Goal: Information Seeking & Learning: Learn about a topic

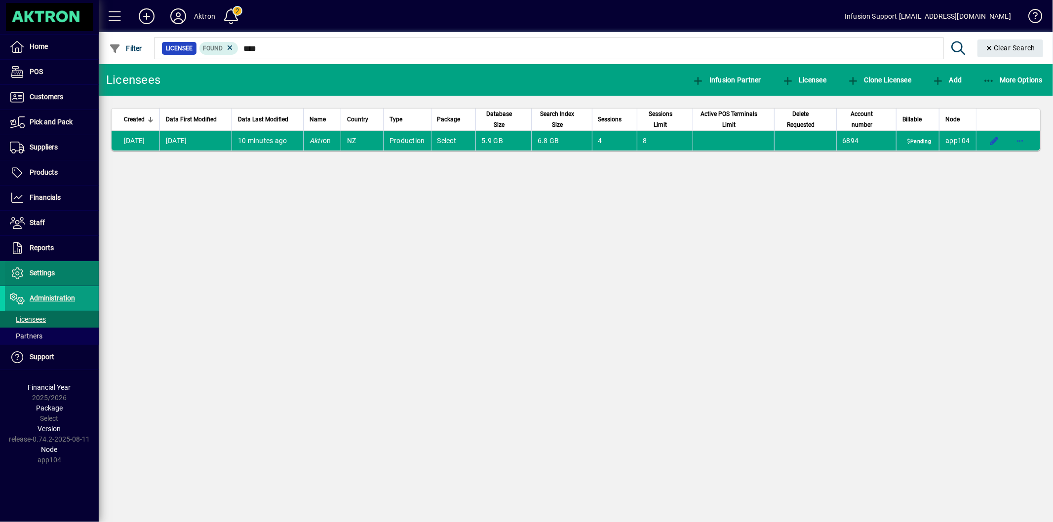
click at [47, 274] on span "Settings" at bounding box center [42, 273] width 25 height 8
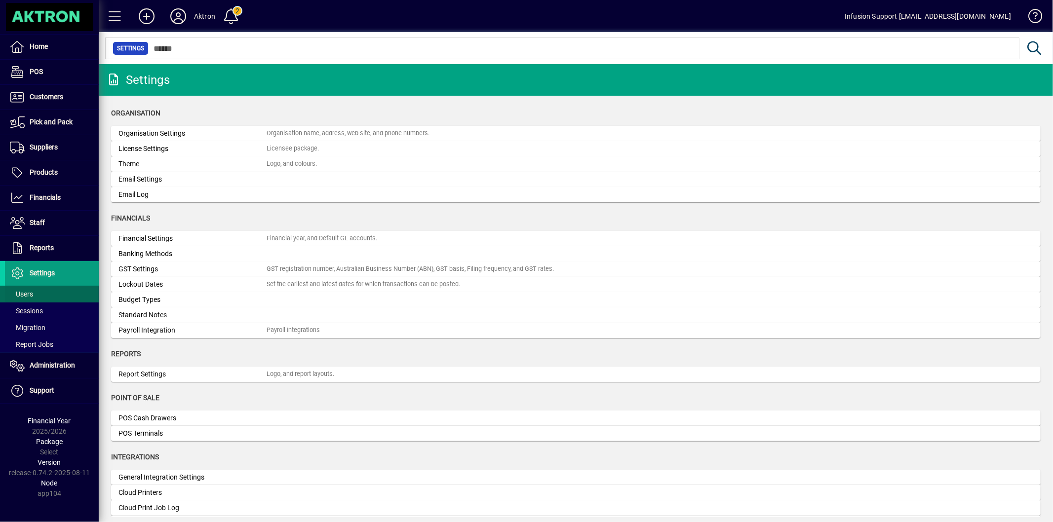
click at [39, 290] on span at bounding box center [52, 294] width 94 height 24
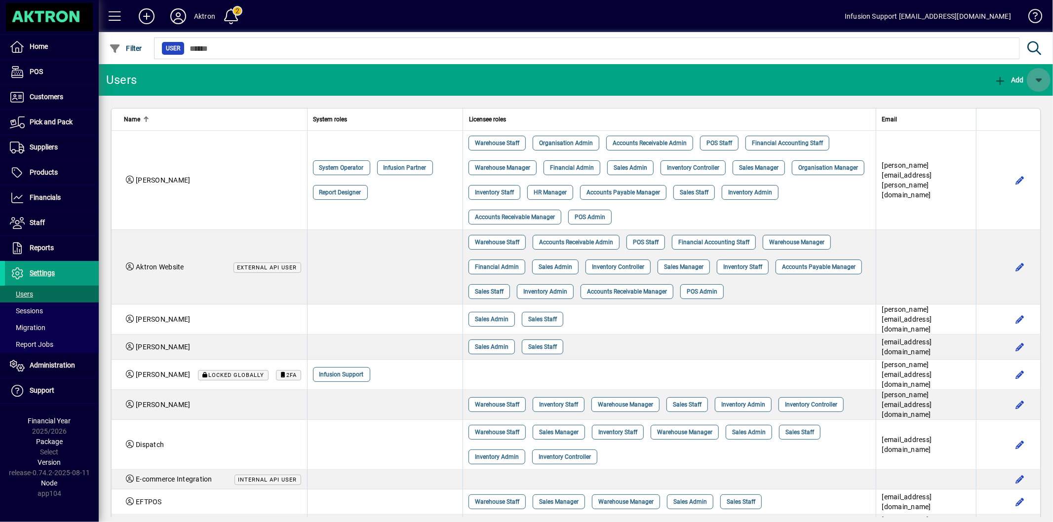
click at [1036, 80] on span "button" at bounding box center [1039, 80] width 24 height 24
click at [1012, 107] on span "External API User" at bounding box center [1003, 106] width 74 height 8
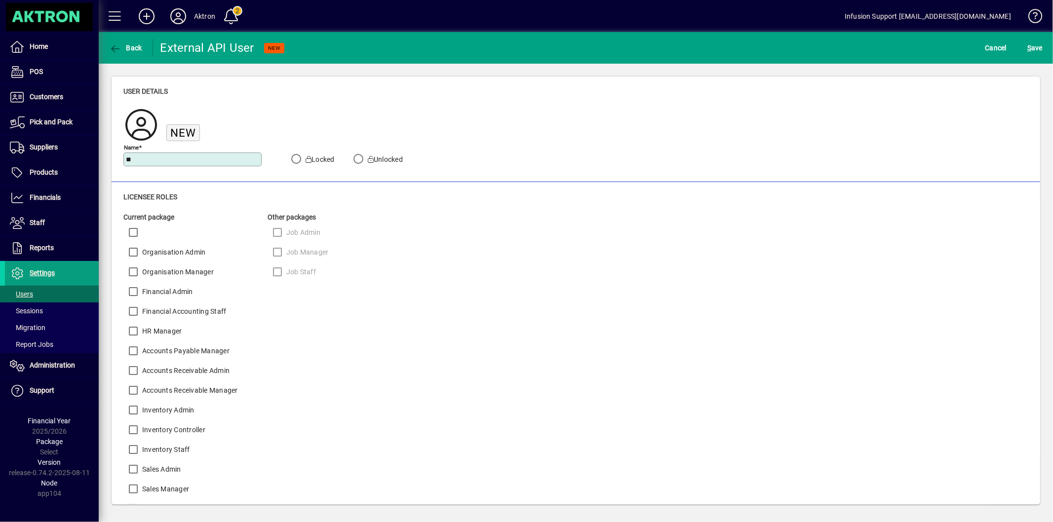
type input "**********"
click at [1039, 46] on span "S ave" at bounding box center [1035, 48] width 15 height 16
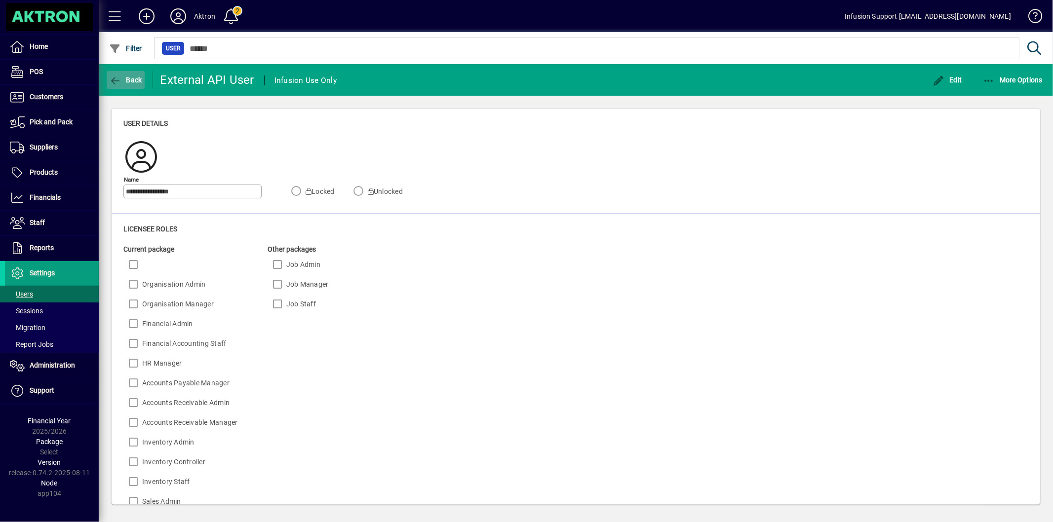
click at [126, 82] on span "Back" at bounding box center [125, 80] width 33 height 8
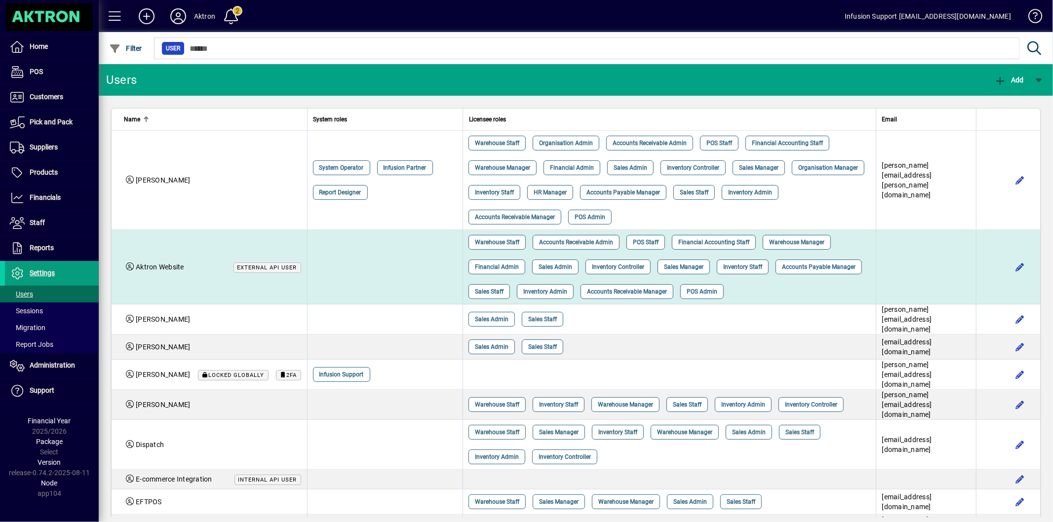
click at [341, 272] on td at bounding box center [385, 267] width 156 height 75
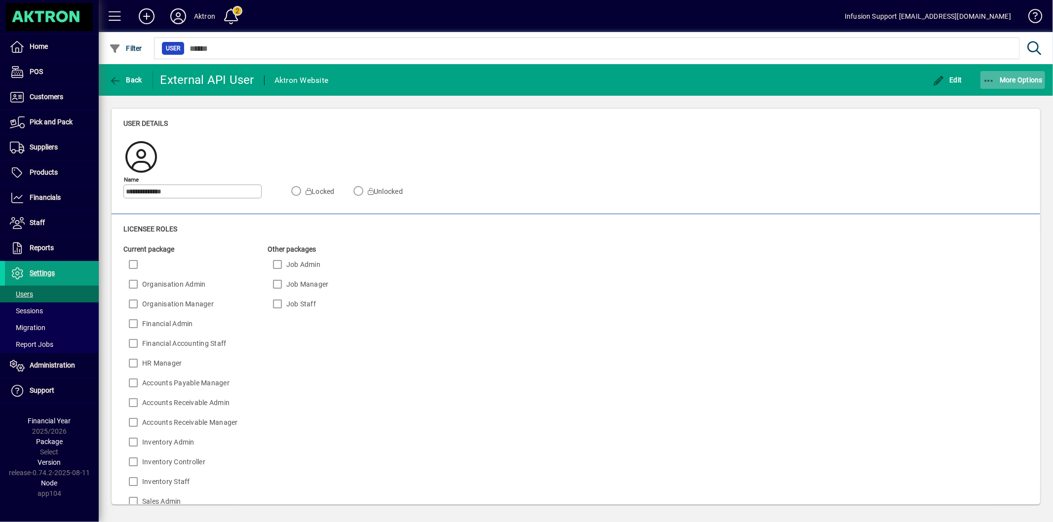
click at [1005, 80] on span "More Options" at bounding box center [1013, 80] width 60 height 8
click at [988, 99] on span "Create external API session" at bounding box center [995, 102] width 101 height 12
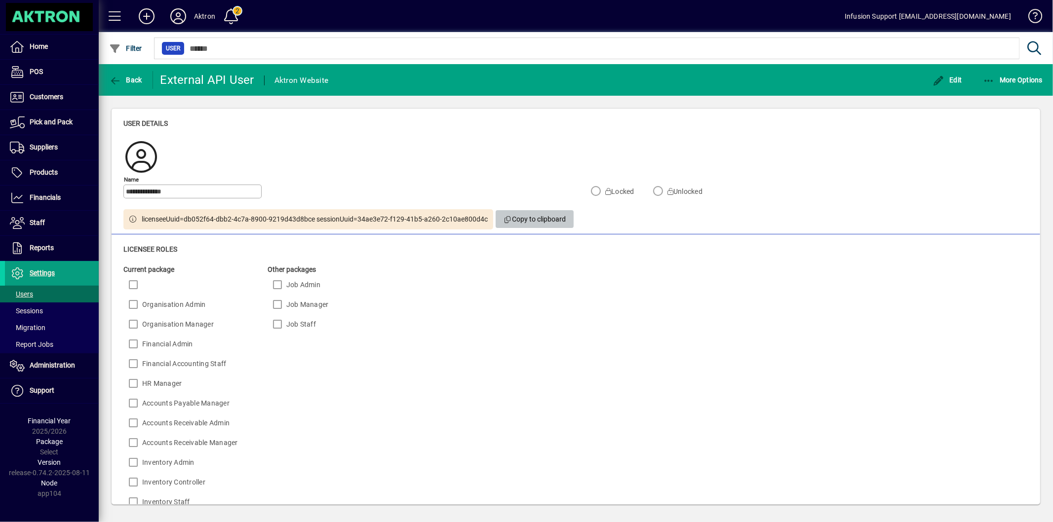
click at [550, 223] on span "Copy to clipboard" at bounding box center [535, 219] width 63 height 16
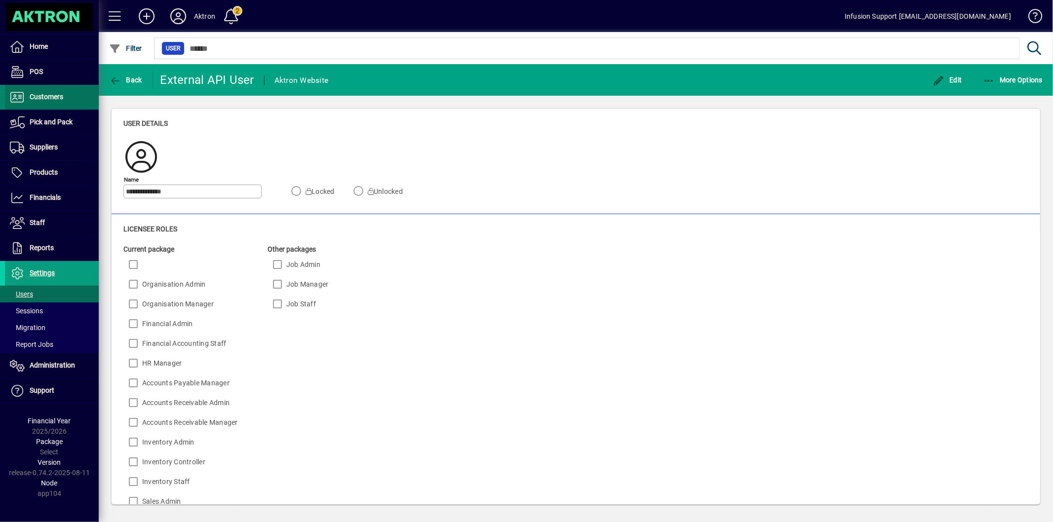
click at [42, 94] on span "Customers" at bounding box center [47, 97] width 34 height 8
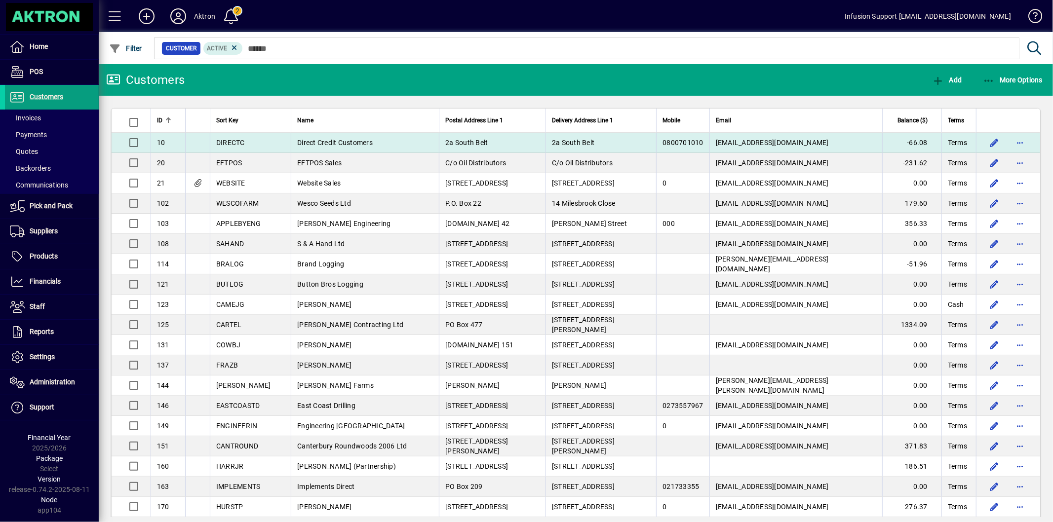
click at [310, 136] on td "Direct Credit Customers" at bounding box center [365, 143] width 148 height 20
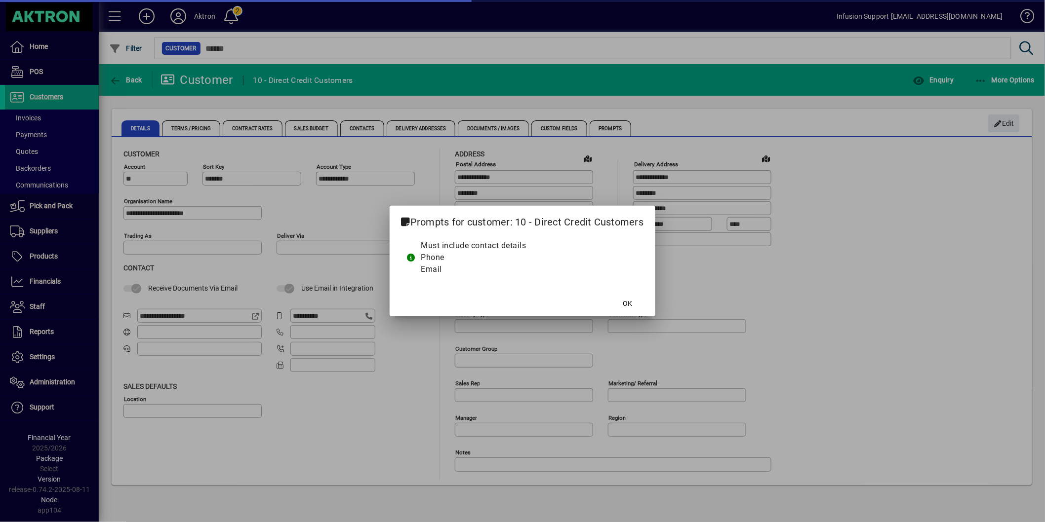
type input "**********"
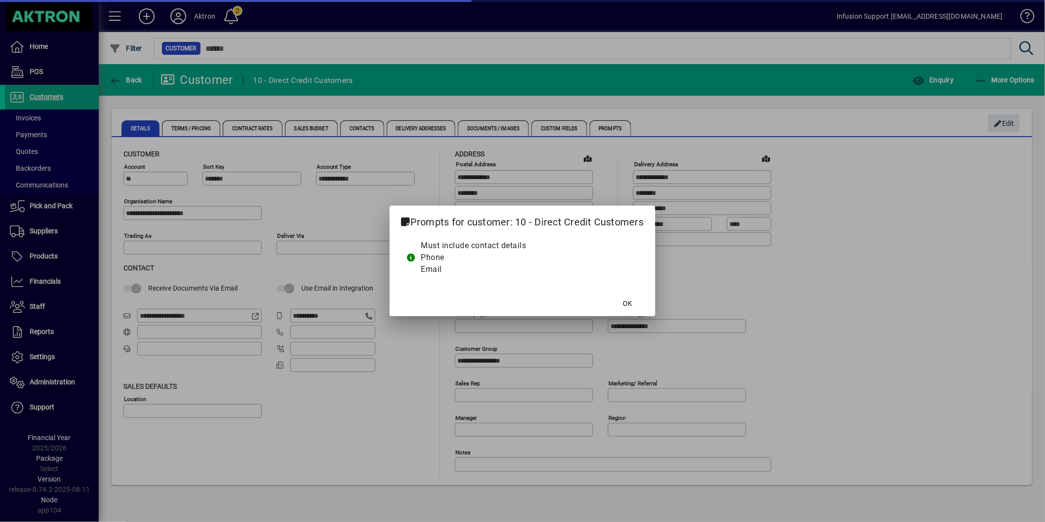
type input "**********"
click at [633, 302] on span at bounding box center [628, 304] width 32 height 24
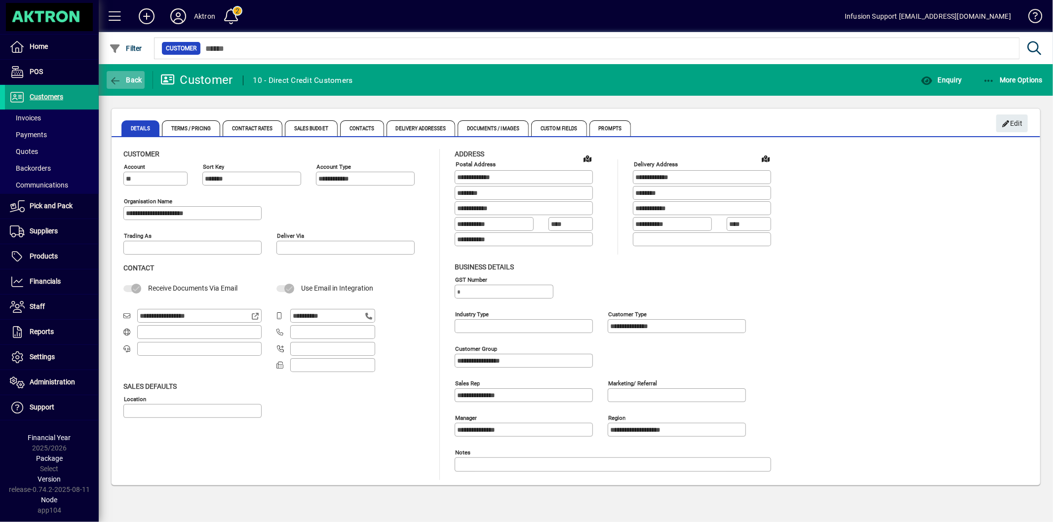
click at [121, 77] on span "Back" at bounding box center [125, 80] width 33 height 8
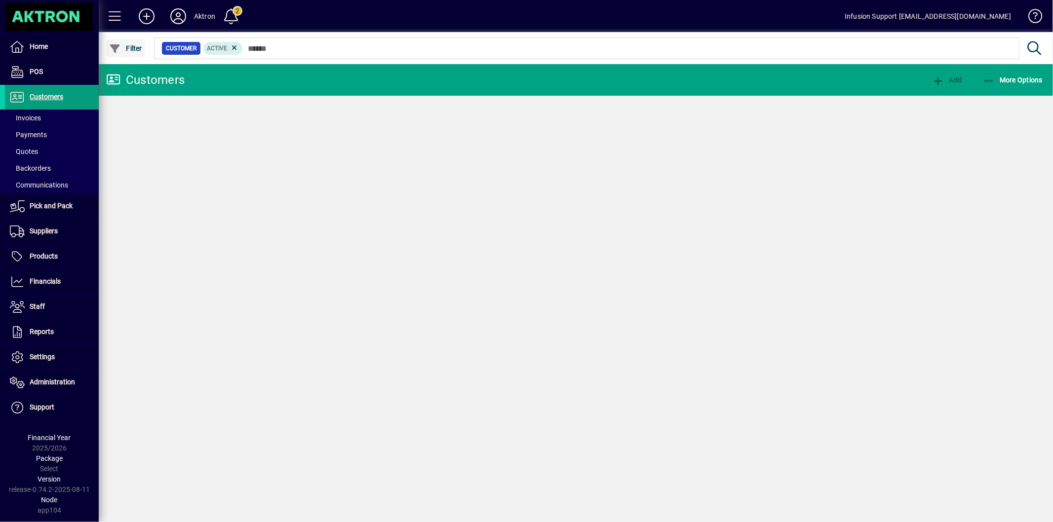
click at [126, 47] on span "Filter" at bounding box center [125, 48] width 33 height 8
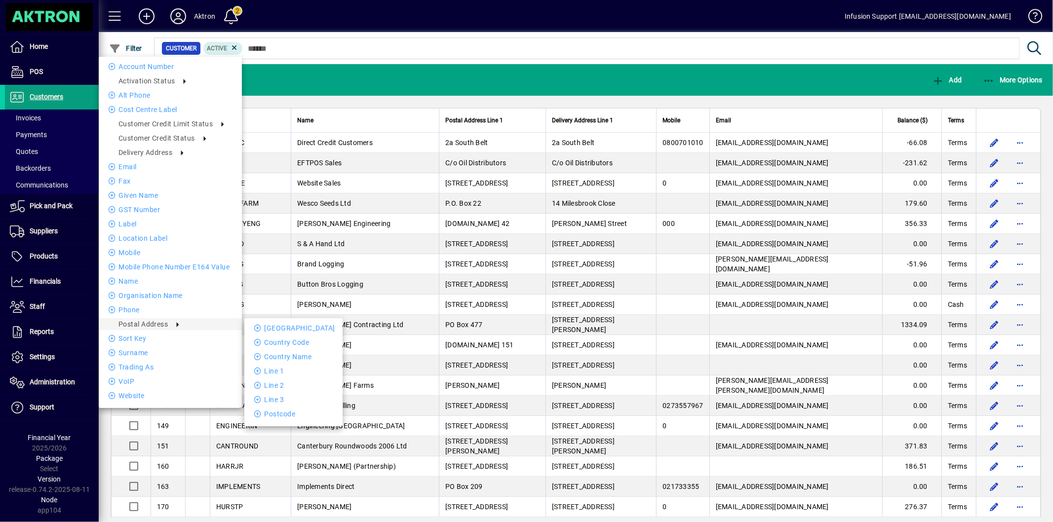
click at [343, 47] on div at bounding box center [526, 261] width 1053 height 522
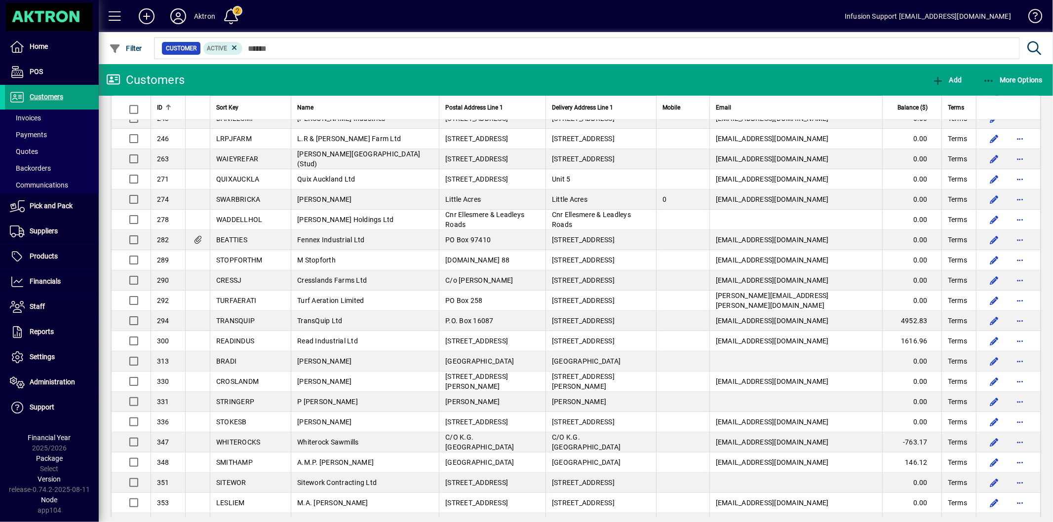
scroll to position [1683, 0]
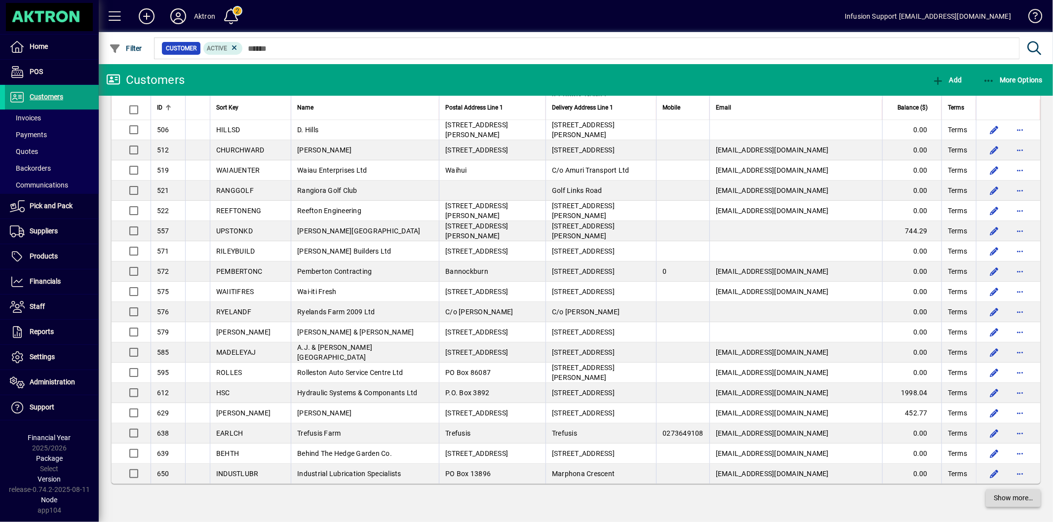
click at [1013, 493] on span "Show more…" at bounding box center [1013, 498] width 39 height 10
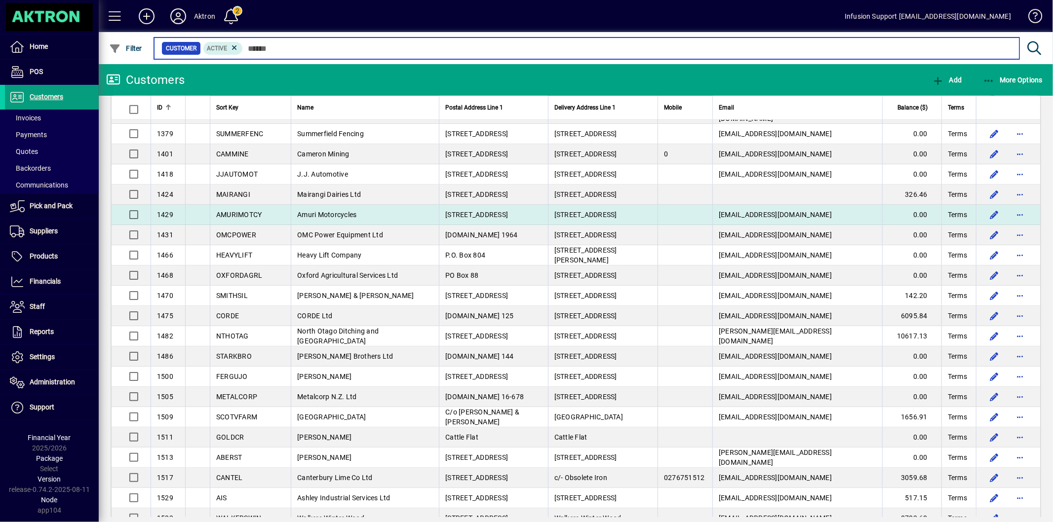
scroll to position [3712, 0]
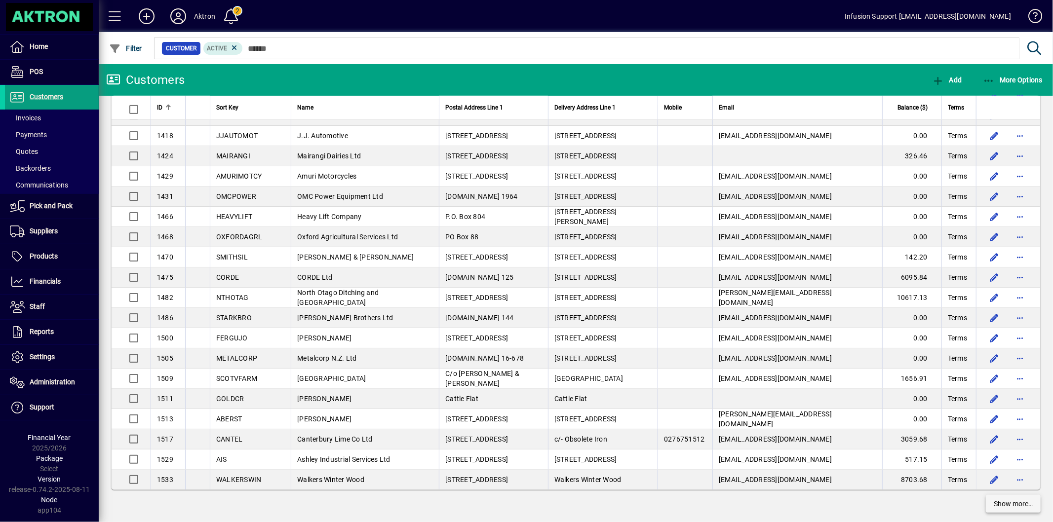
click at [1009, 499] on span "Show more…" at bounding box center [1013, 504] width 39 height 10
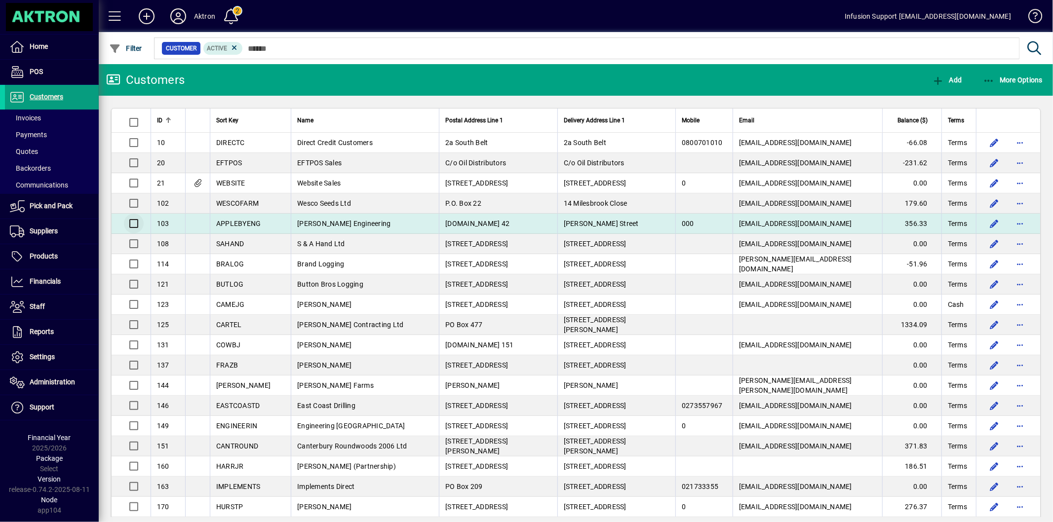
click at [122, 231] on div at bounding box center [132, 224] width 24 height 24
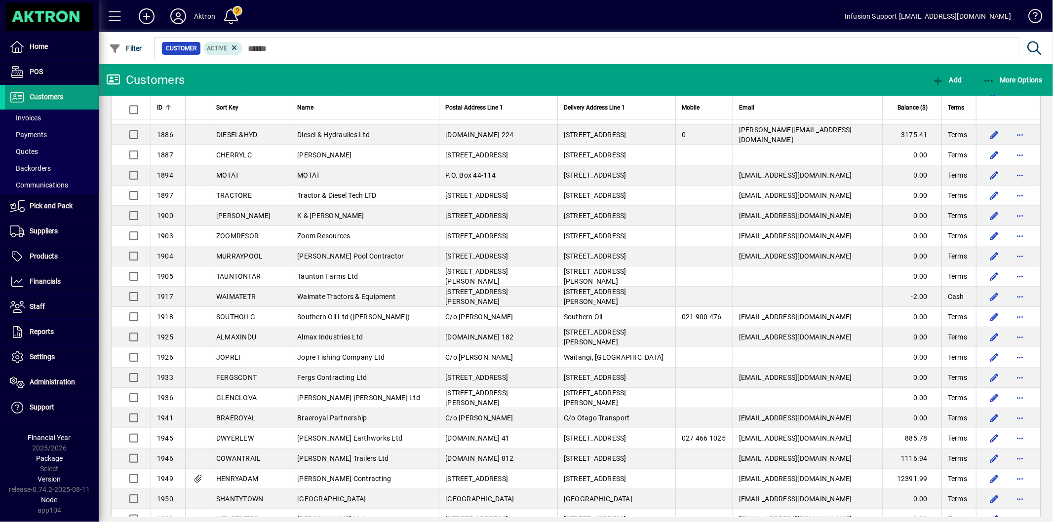
scroll to position [5740, 0]
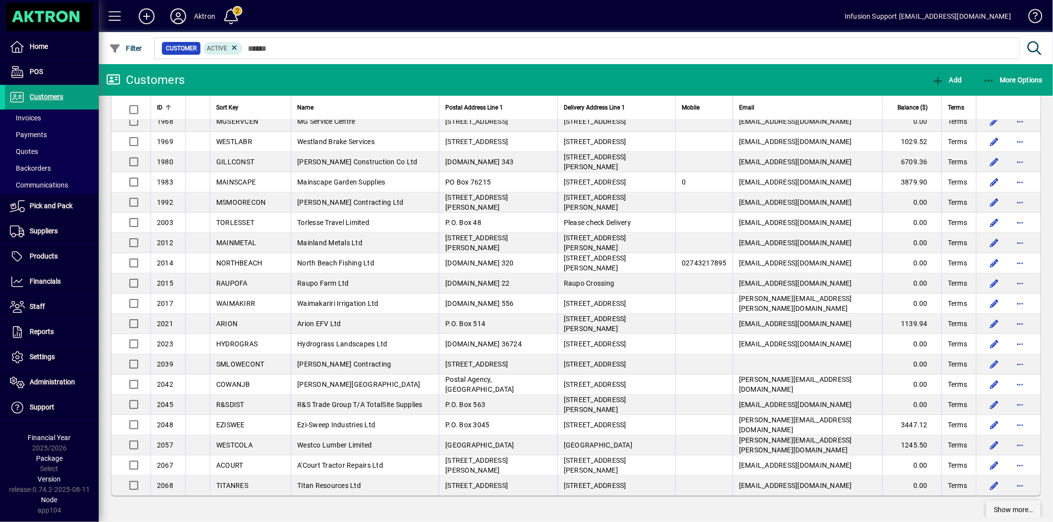
click at [994, 505] on span "Show more…" at bounding box center [1013, 510] width 39 height 10
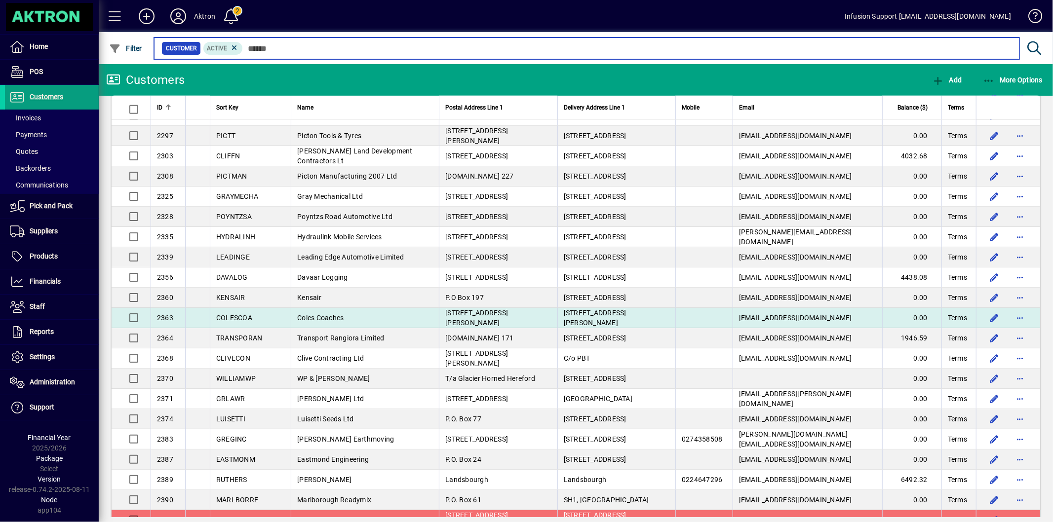
scroll to position [7769, 0]
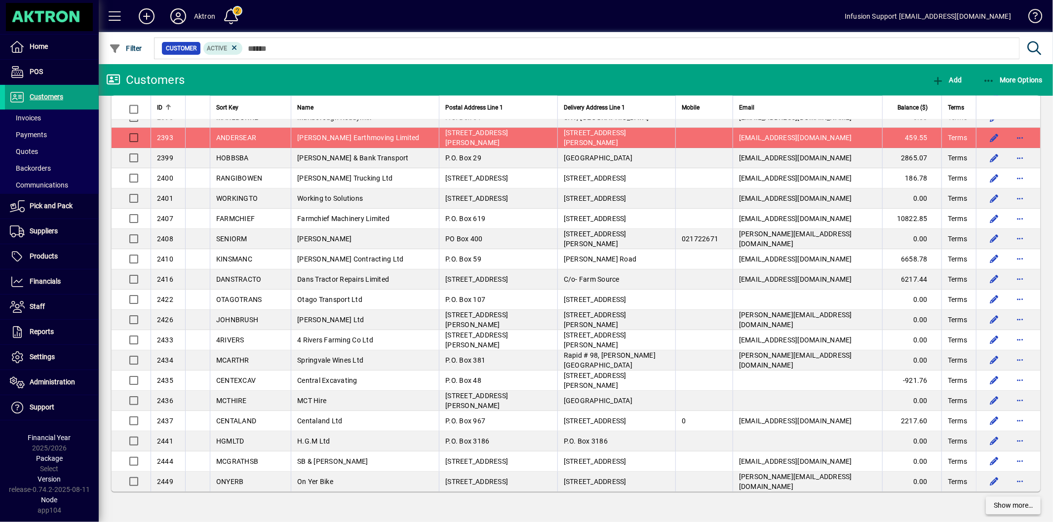
click at [1008, 501] on span "Show more…" at bounding box center [1013, 506] width 39 height 10
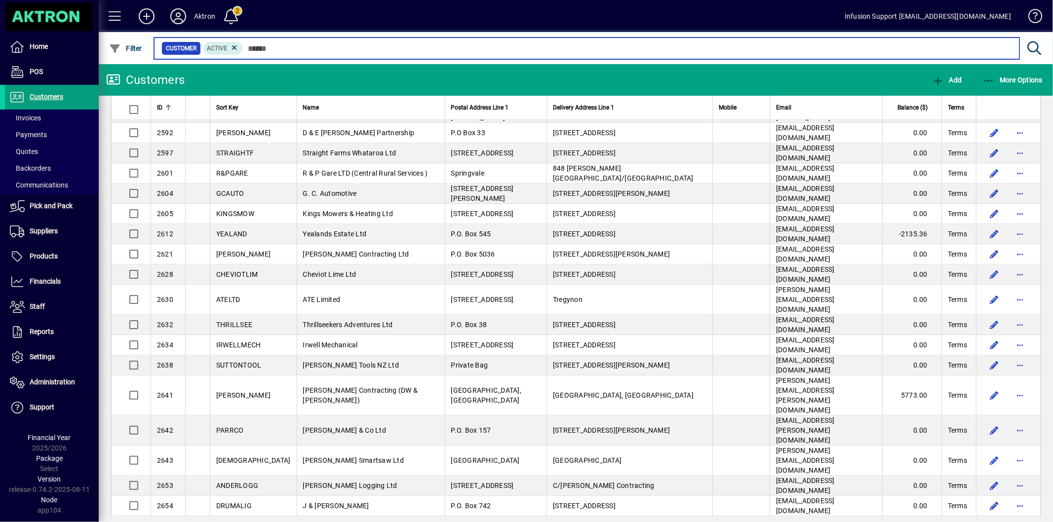
scroll to position [9797, 0]
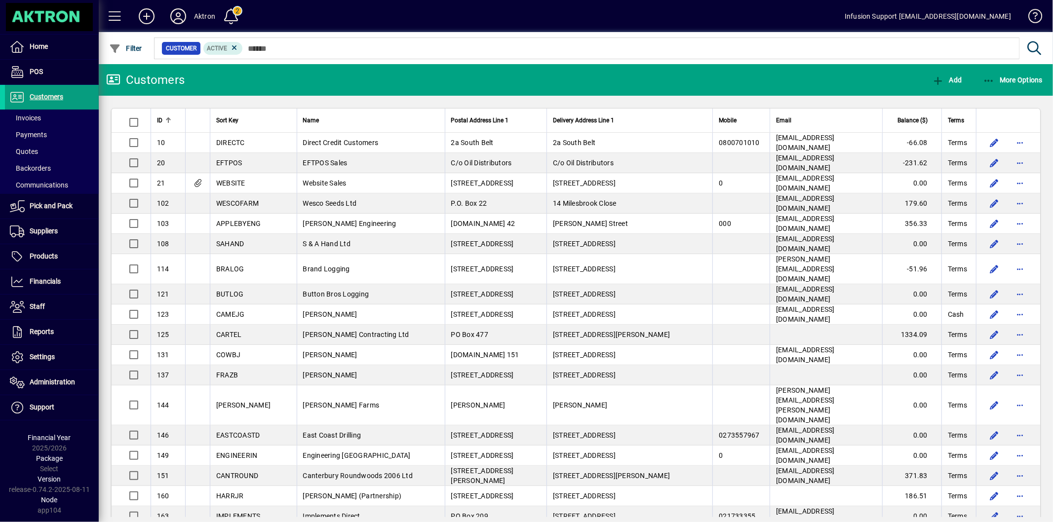
scroll to position [9797, 0]
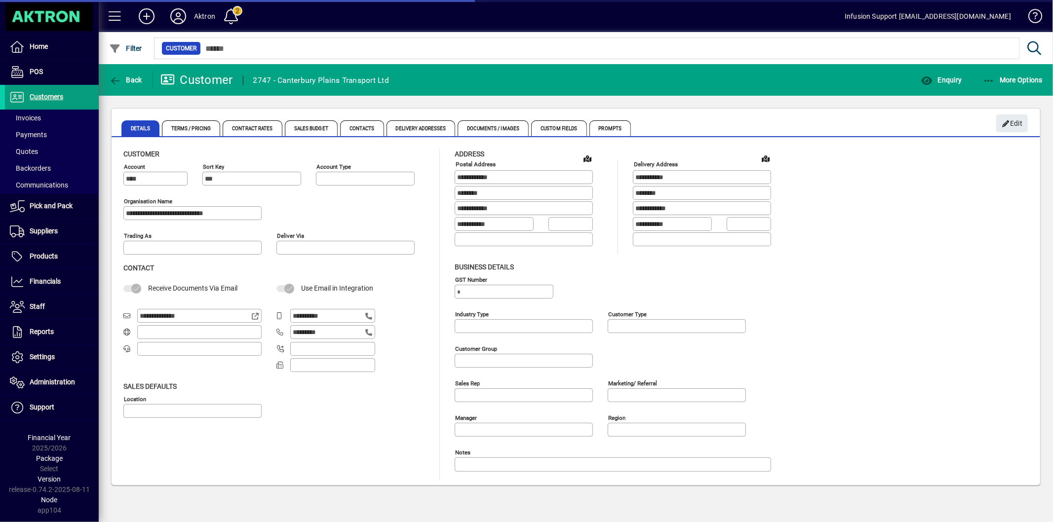
type input "**********"
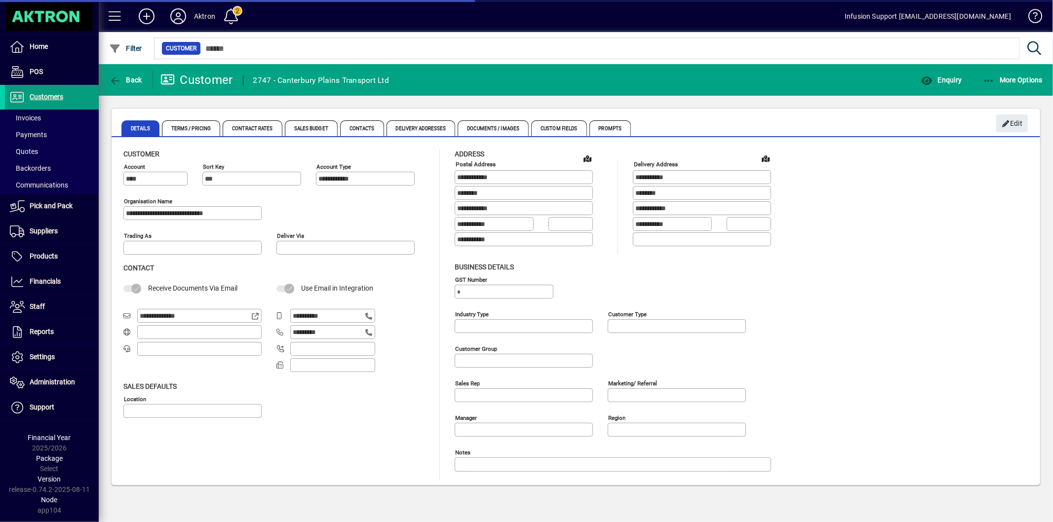
type input "**********"
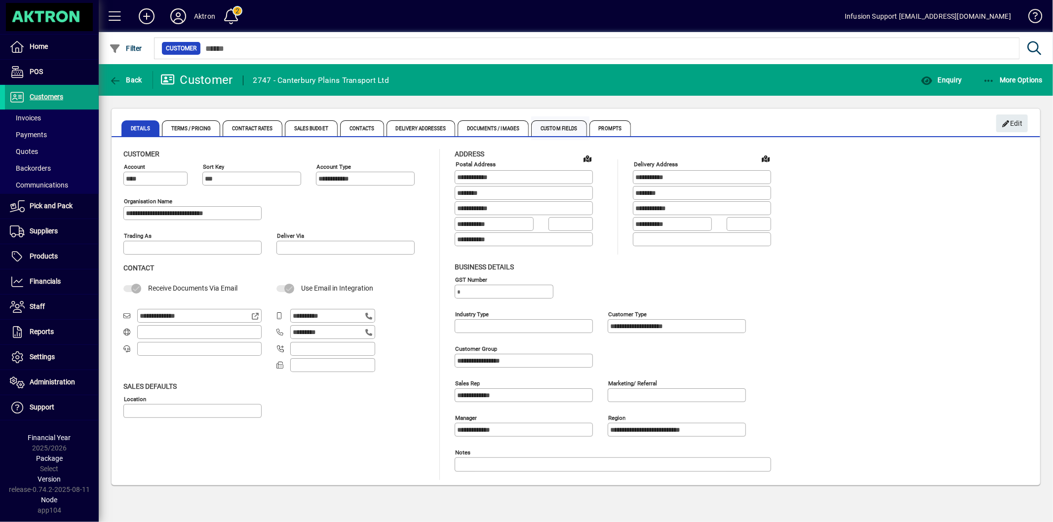
click at [550, 127] on span "Custom Fields" at bounding box center [558, 128] width 55 height 16
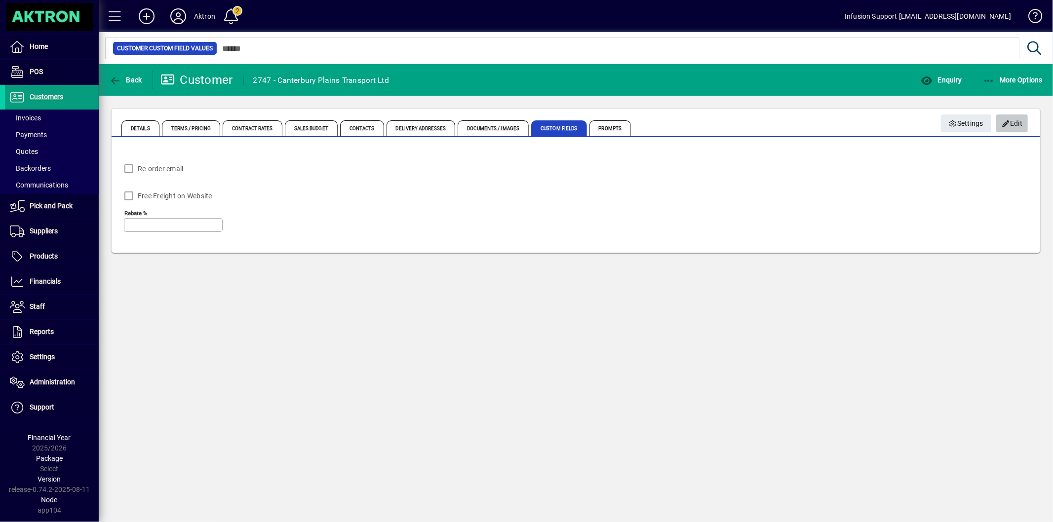
click at [1021, 122] on button "Edit" at bounding box center [1013, 124] width 32 height 18
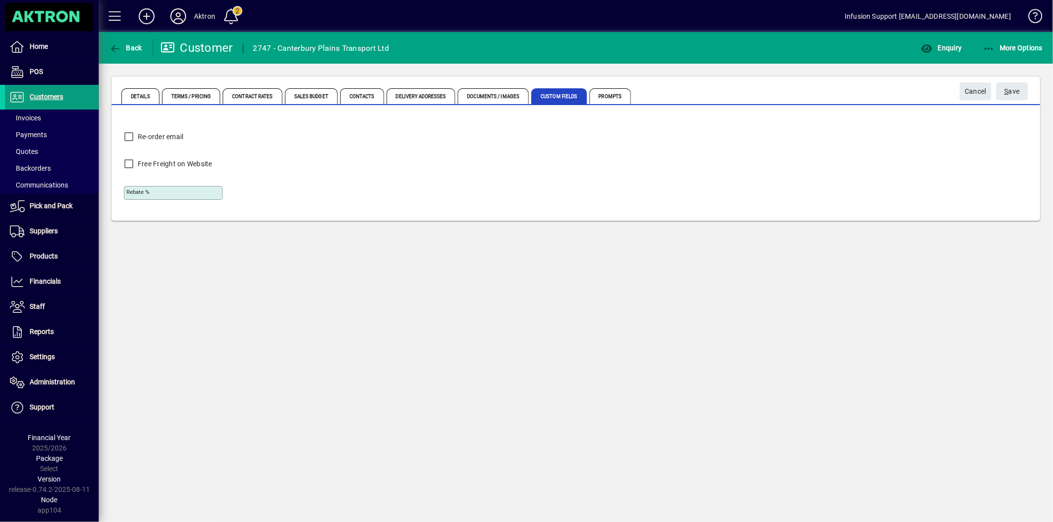
click at [160, 192] on input "Rebate %" at bounding box center [174, 193] width 96 height 8
click at [999, 372] on div "Back Customer 2747 - Canterbury Plains Transport Ltd Enquiry More Options Detai…" at bounding box center [576, 277] width 955 height 490
click at [517, 315] on div "Back Customer 2747 - Canterbury Plains Transport Ltd Enquiry More Options Detai…" at bounding box center [576, 277] width 955 height 490
click at [512, 447] on div "Back Customer 2747 - Canterbury Plains Transport Ltd Enquiry More Options Detai…" at bounding box center [576, 277] width 955 height 490
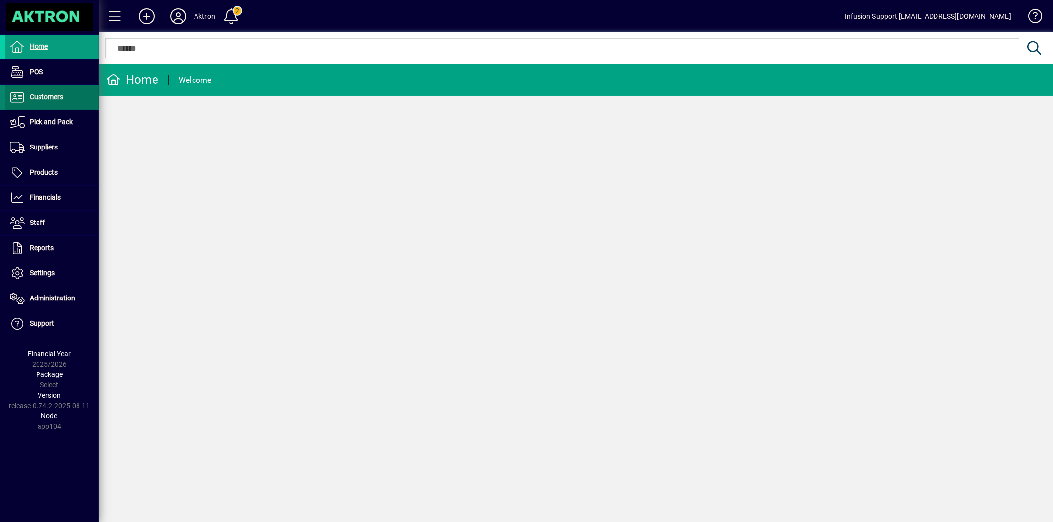
click at [60, 95] on span "Customers" at bounding box center [47, 97] width 34 height 8
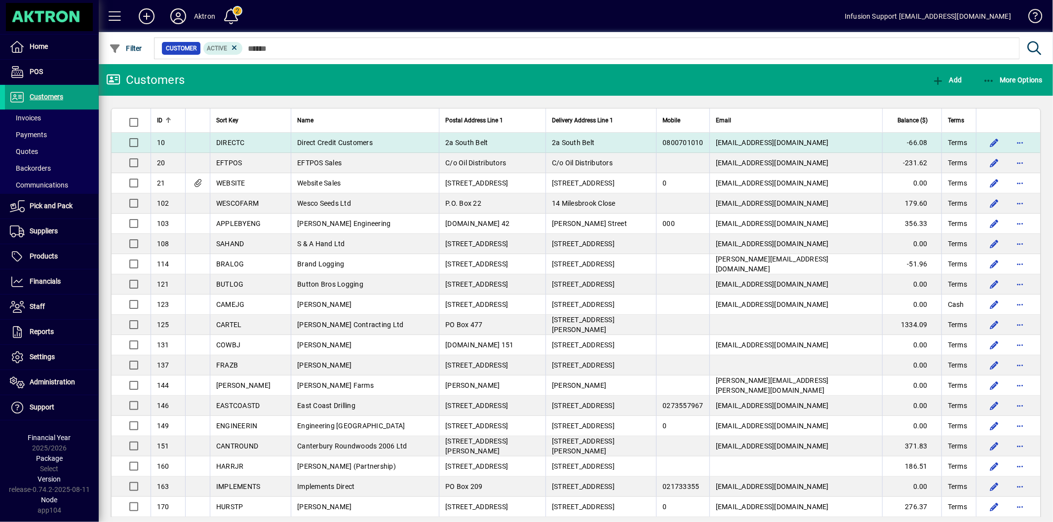
click at [309, 139] on span "Direct Credit Customers" at bounding box center [335, 143] width 76 height 8
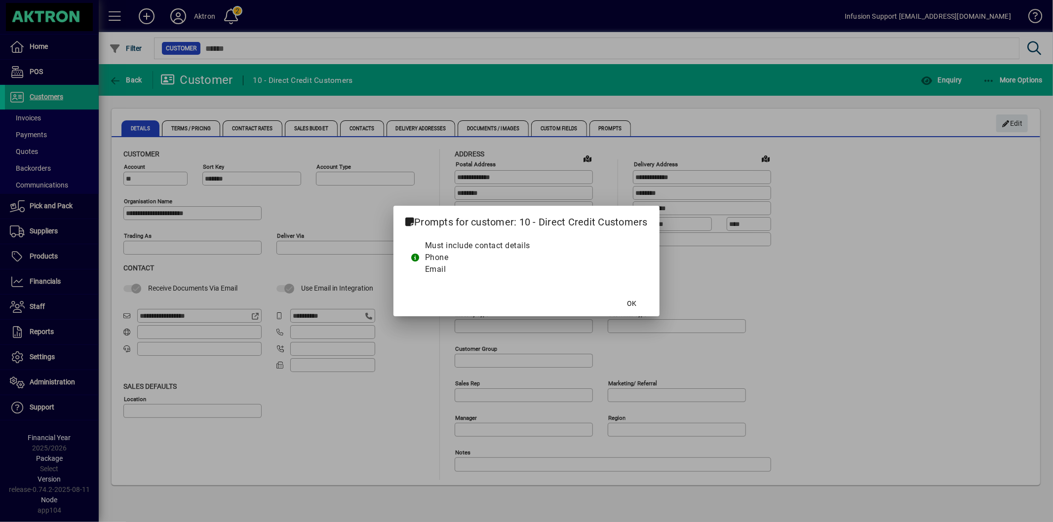
type input "**********"
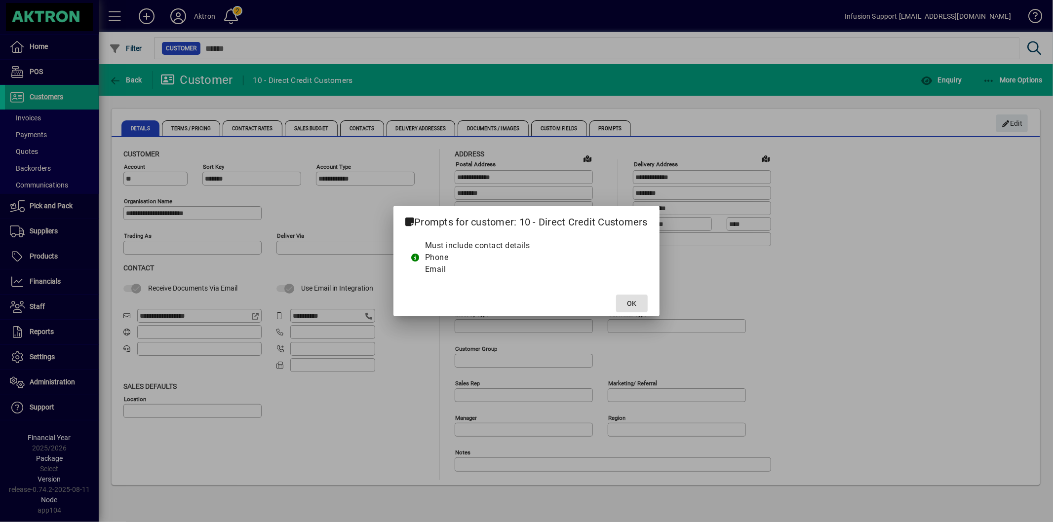
type input "**********"
click at [629, 302] on span "OK" at bounding box center [627, 304] width 9 height 10
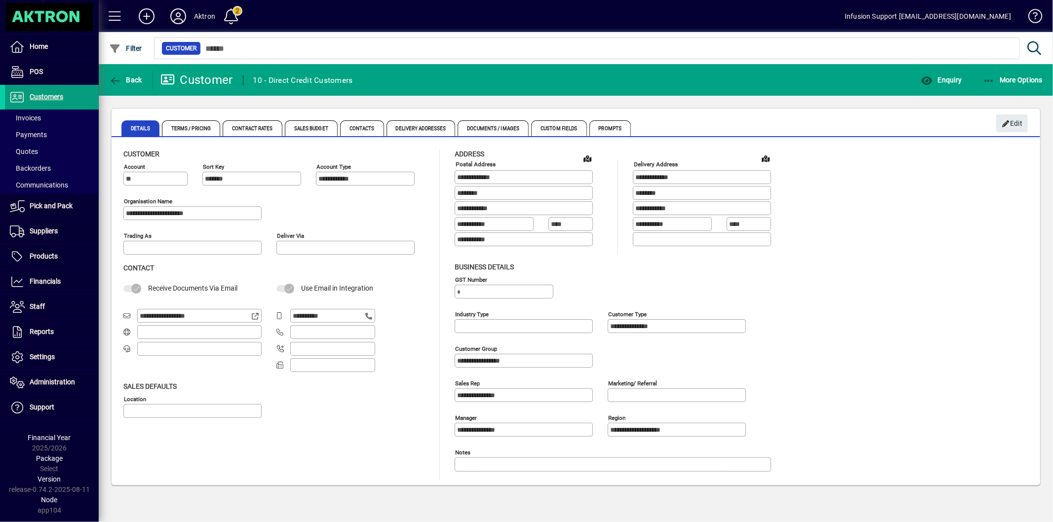
click at [338, 288] on span "Use Email in Integration" at bounding box center [337, 288] width 72 height 8
click at [361, 124] on span "Contacts" at bounding box center [362, 128] width 44 height 16
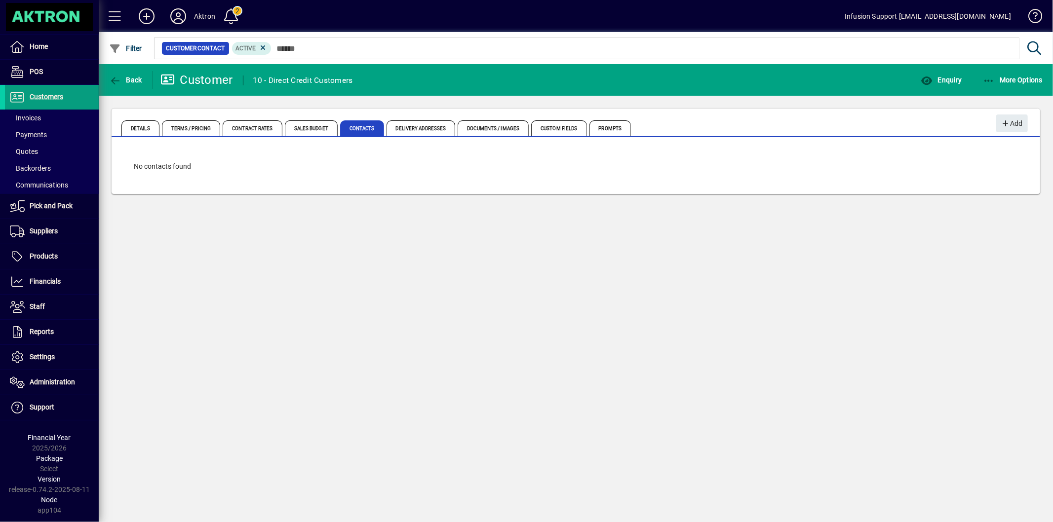
click at [263, 114] on div "Details Terms / Pricing Contract Rates Sales Budget Contacts Delivery Addresses…" at bounding box center [576, 123] width 929 height 29
click at [254, 126] on span "Contract Rates" at bounding box center [252, 128] width 59 height 16
click at [349, 125] on span "Contacts" at bounding box center [362, 128] width 44 height 16
click at [134, 84] on span "button" at bounding box center [126, 80] width 38 height 24
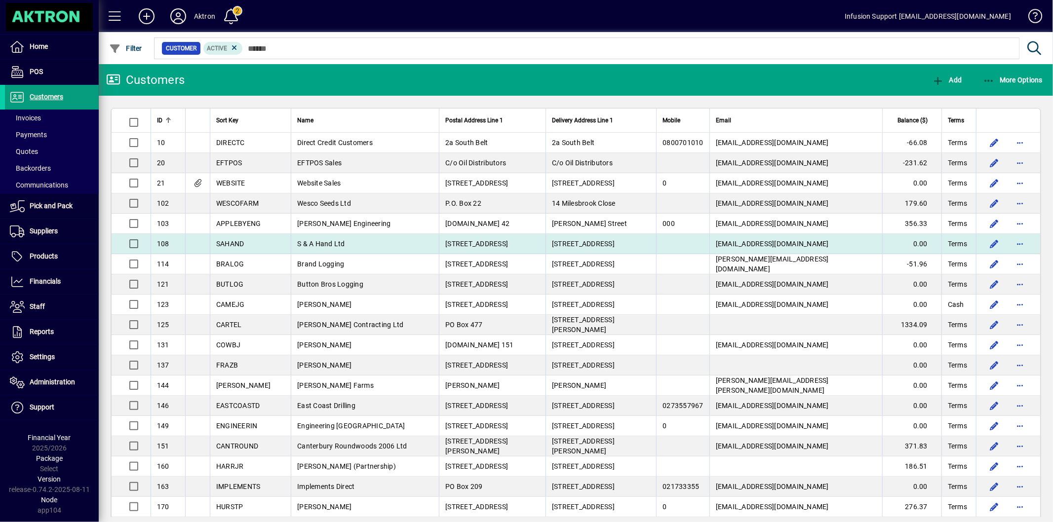
click at [320, 241] on span "S & A Hand Ltd" at bounding box center [321, 244] width 48 height 8
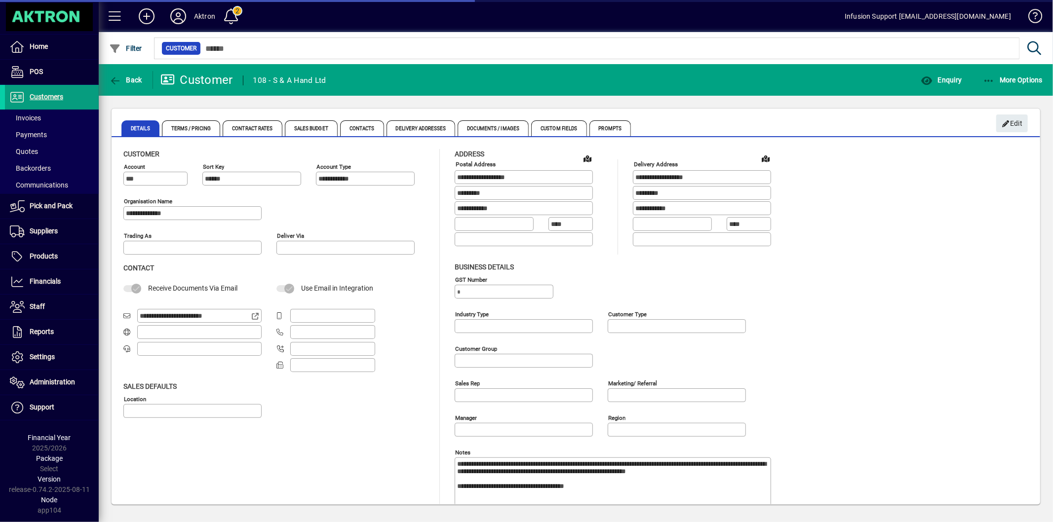
type input "**********"
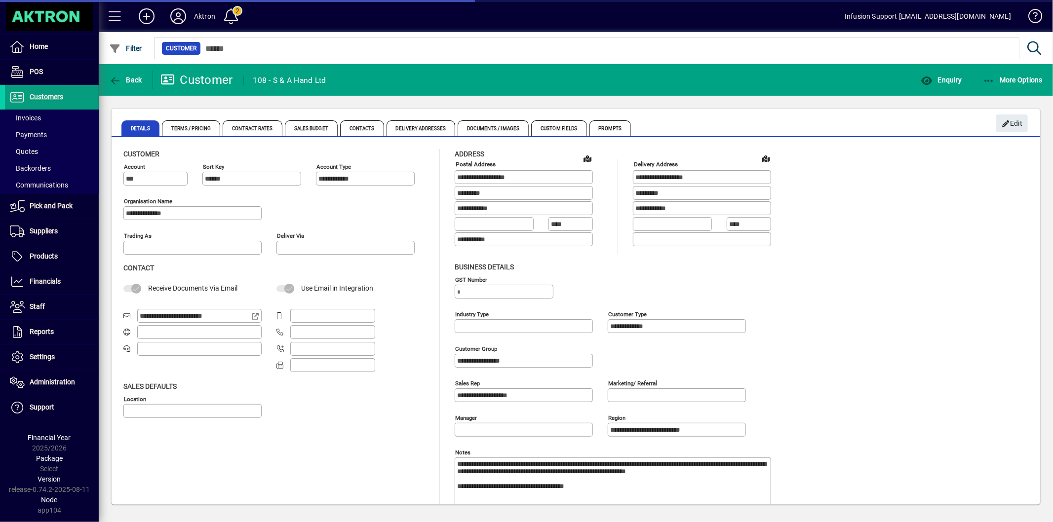
type input "**********"
click at [374, 127] on span "Contacts" at bounding box center [362, 128] width 44 height 16
